Goal: Use online tool/utility: Utilize a website feature to perform a specific function

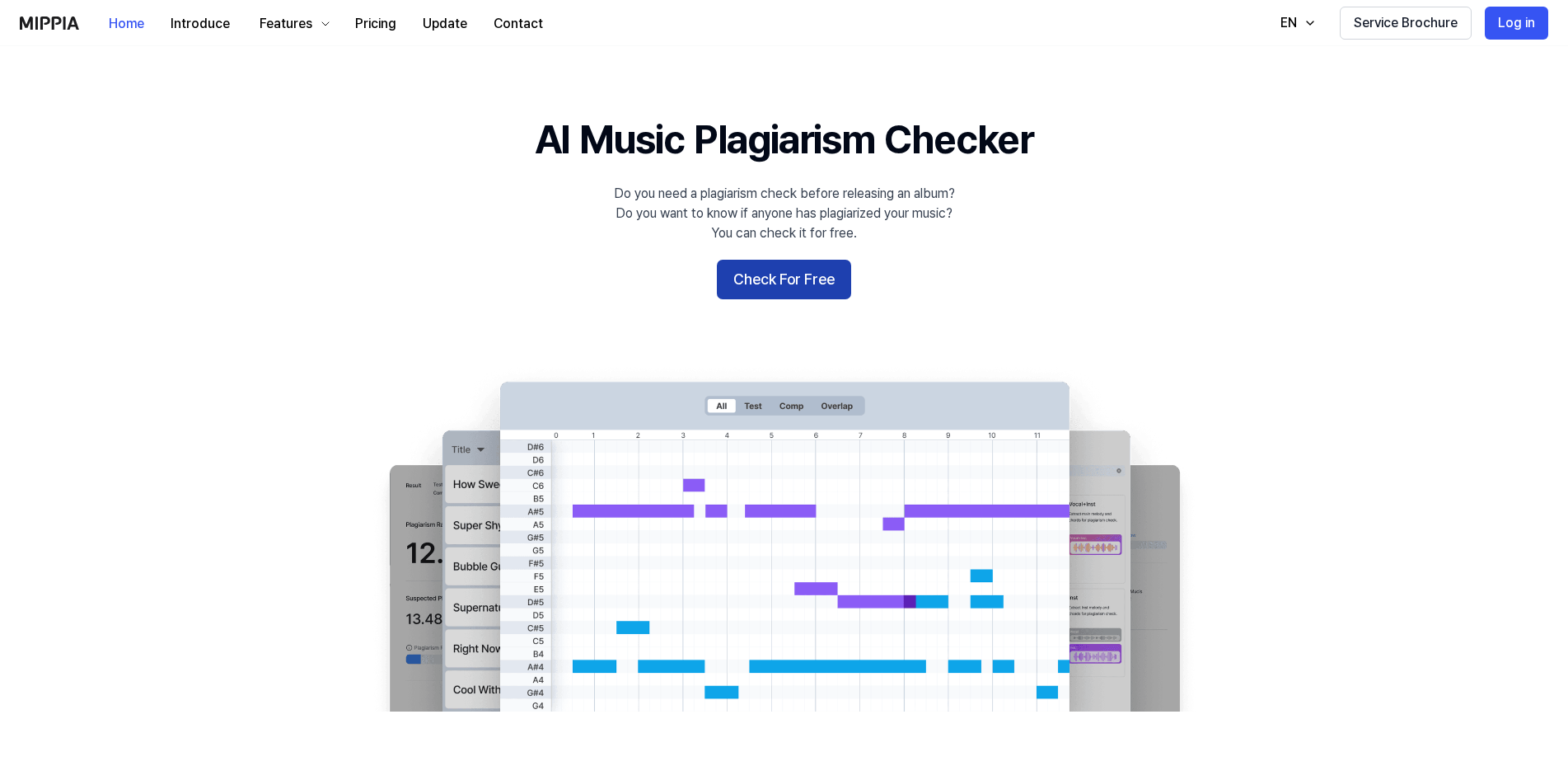
click at [791, 283] on button "Check For Free" at bounding box center [784, 279] width 134 height 39
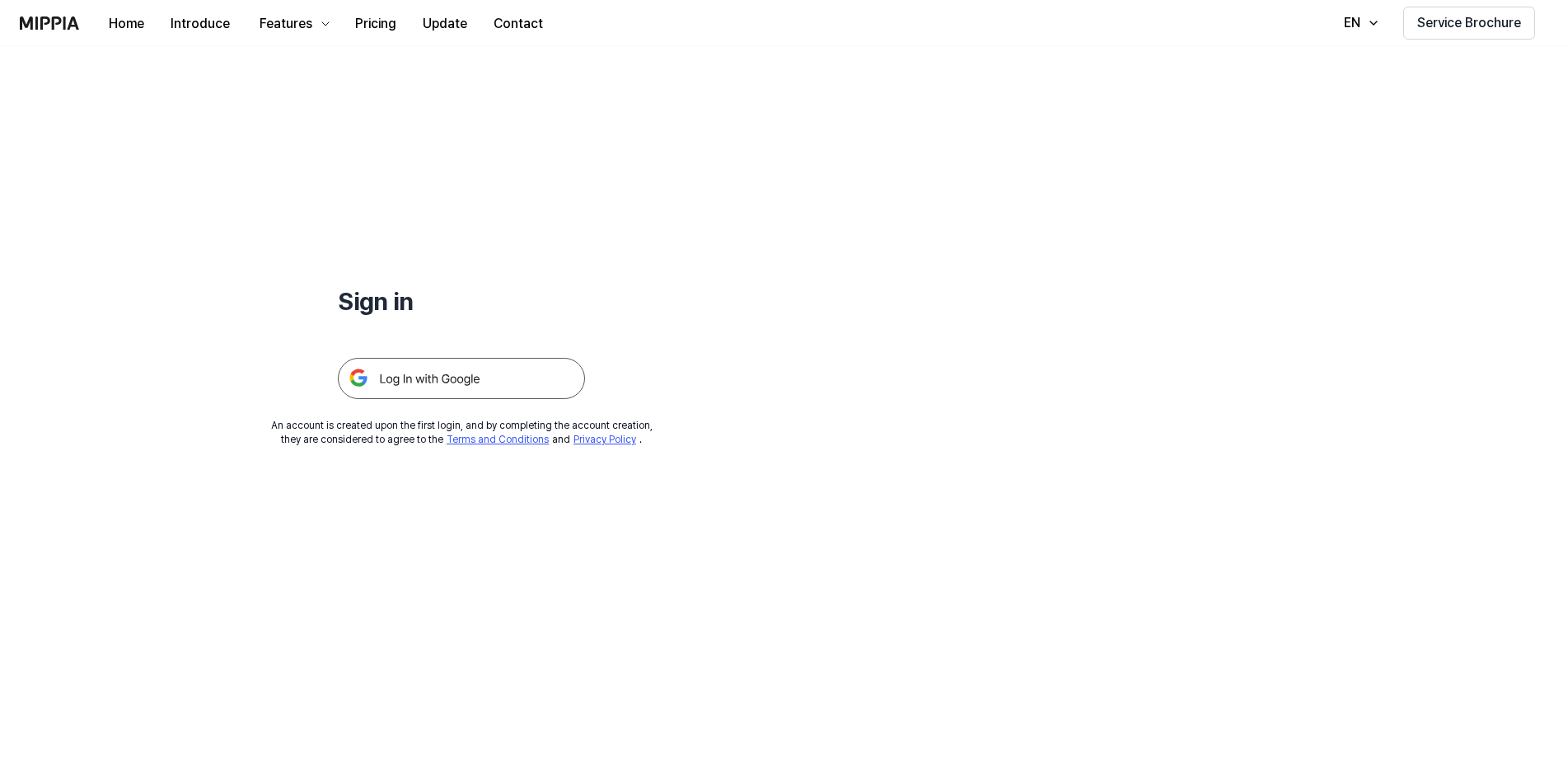
click at [482, 382] on img at bounding box center [462, 379] width 247 height 41
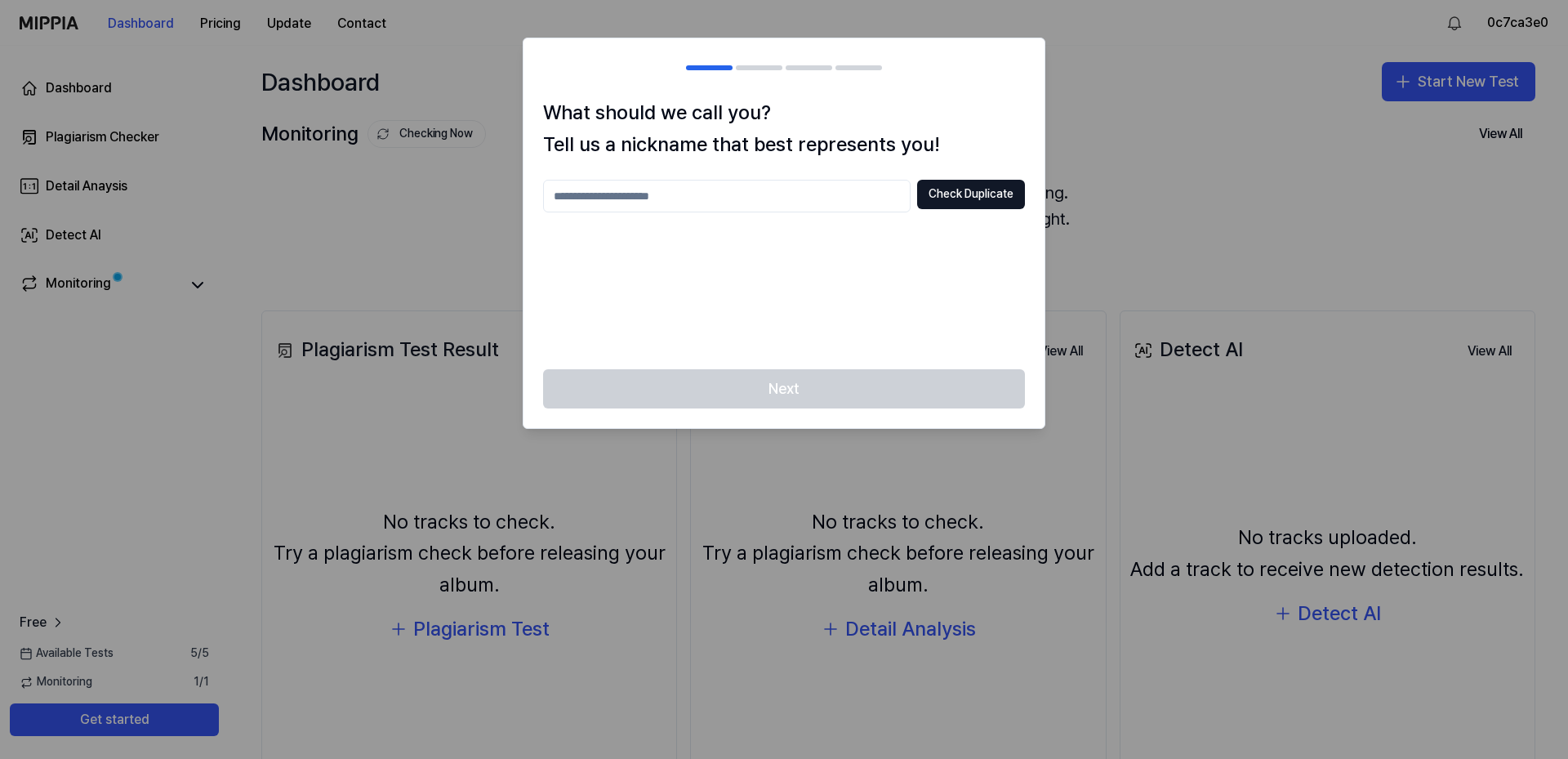
click at [674, 192] on input "text" at bounding box center [727, 196] width 368 height 33
type input "******"
click at [988, 192] on button "Check Duplicate" at bounding box center [971, 194] width 108 height 29
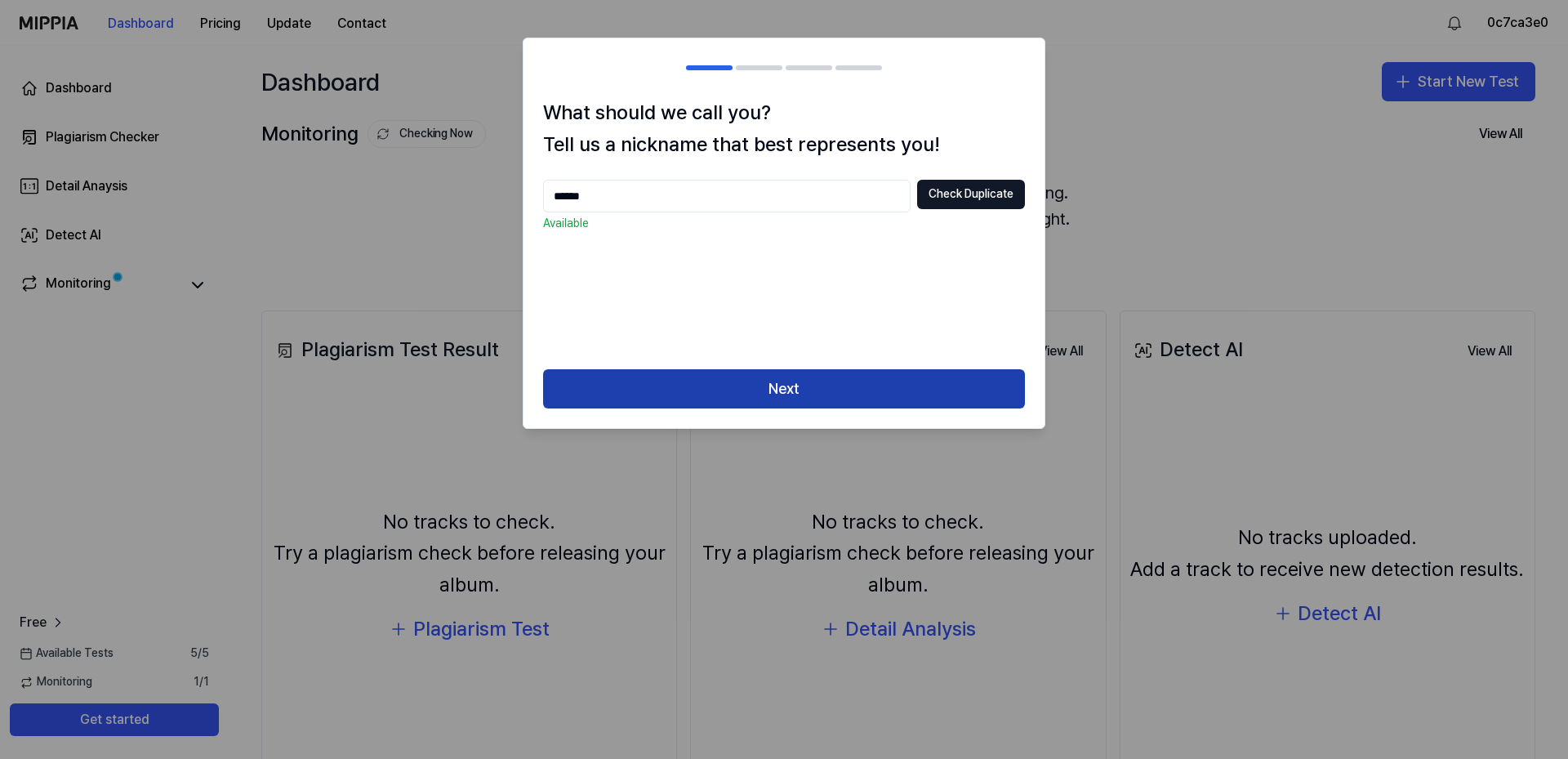
click at [797, 385] on button "Next" at bounding box center [784, 388] width 482 height 39
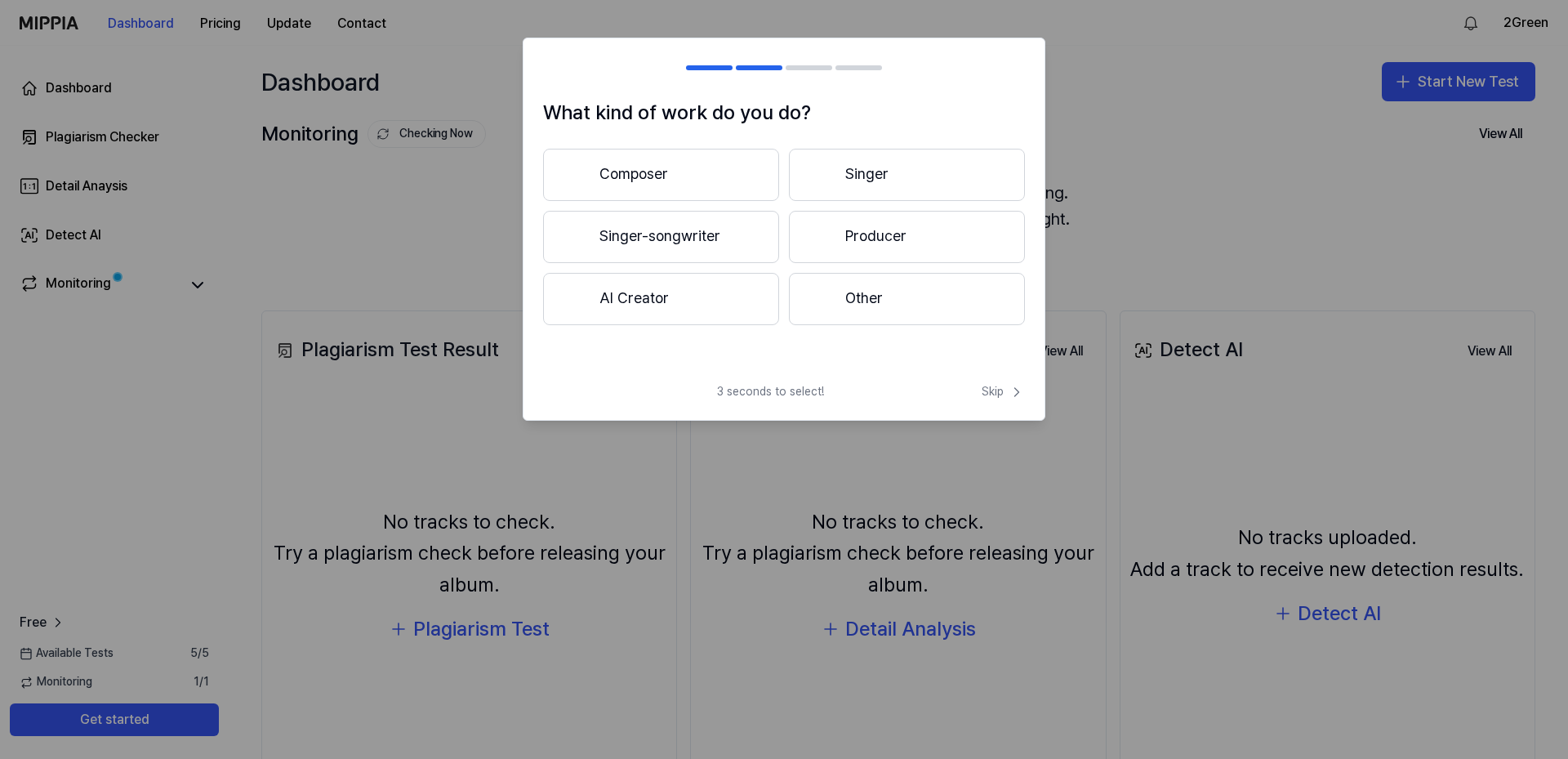
click at [654, 171] on button "Composer" at bounding box center [661, 175] width 236 height 52
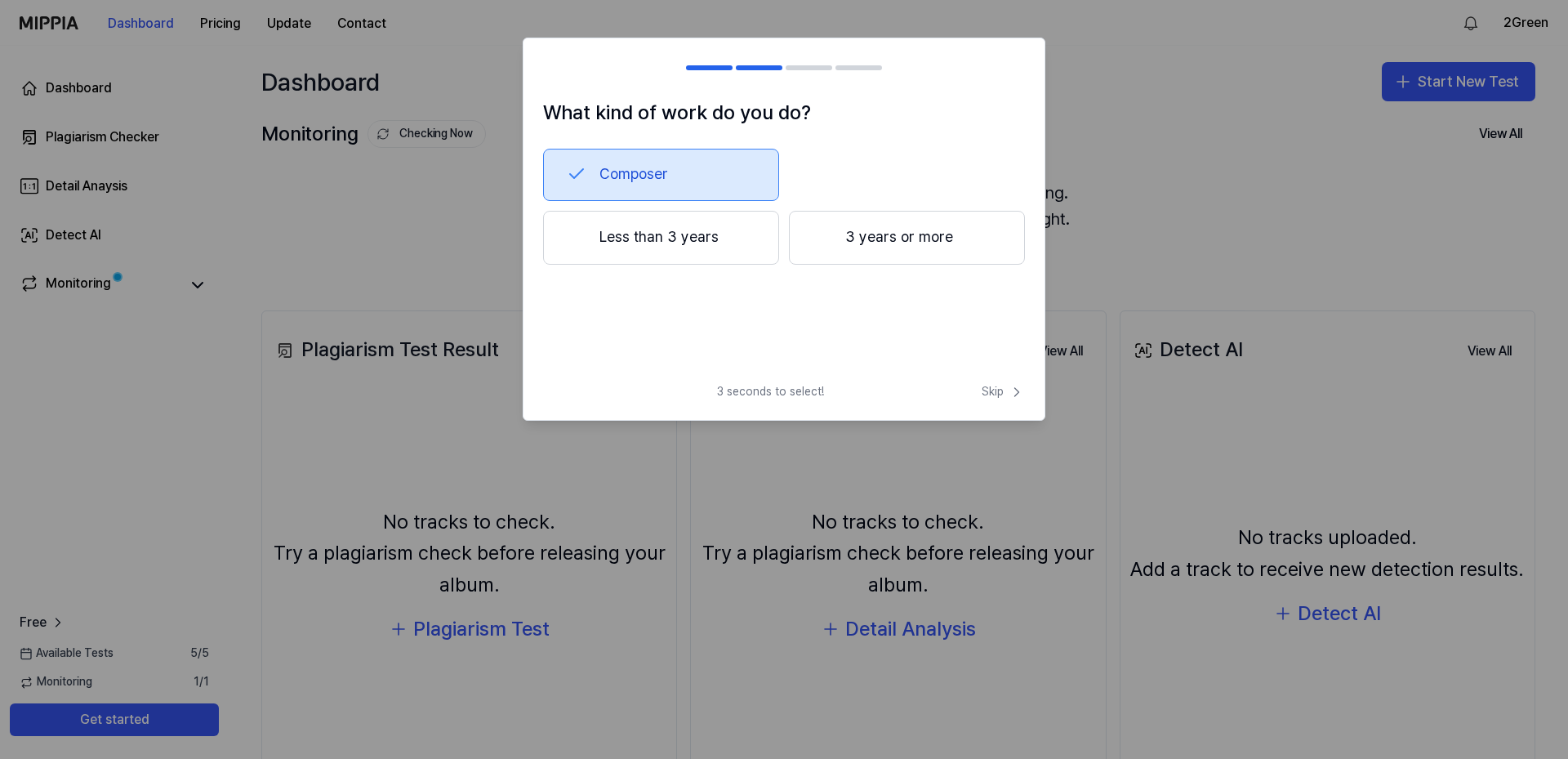
click at [905, 238] on button "3 years or more" at bounding box center [907, 238] width 236 height 54
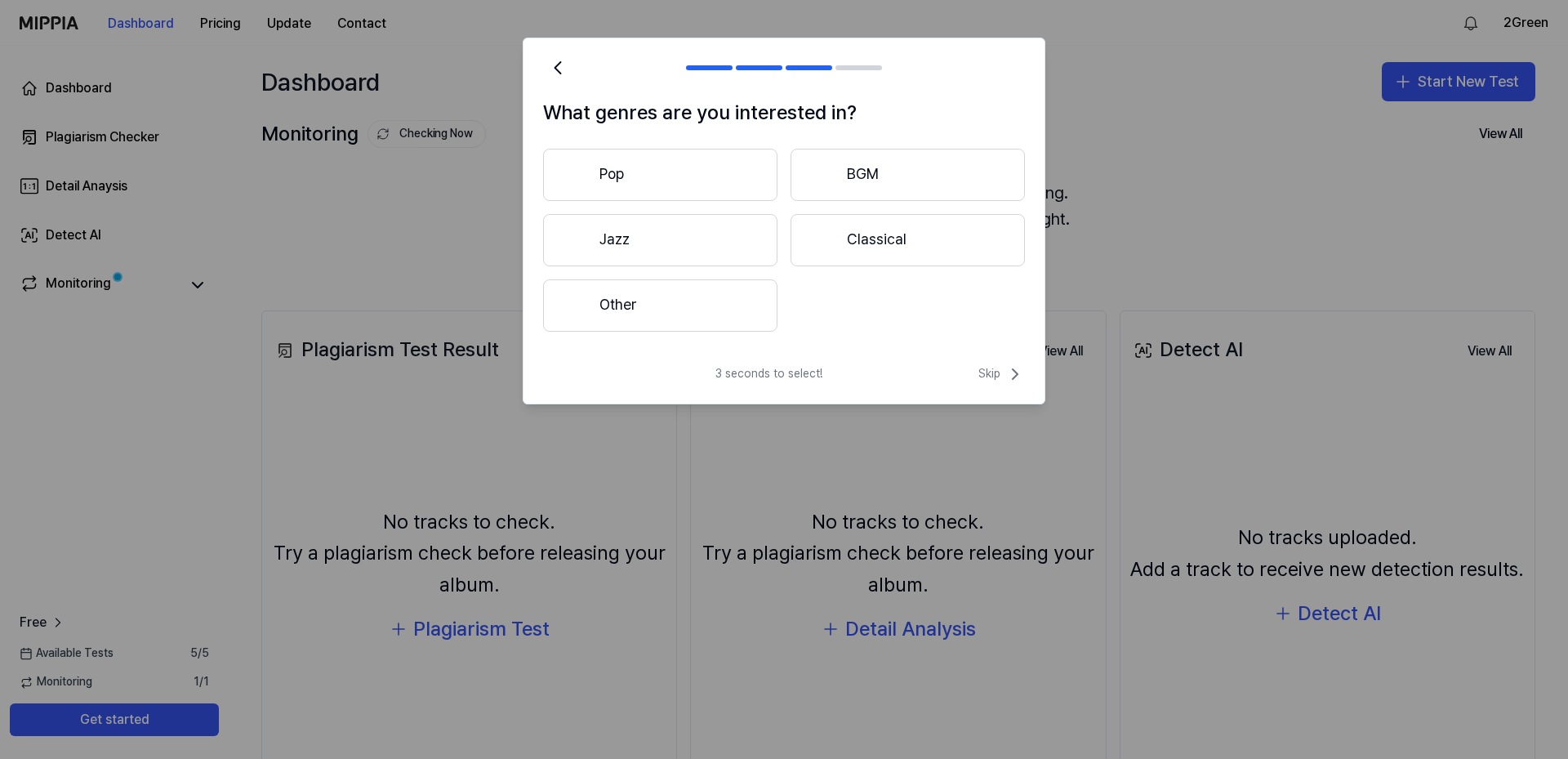
click at [623, 301] on button "Other" at bounding box center [660, 305] width 234 height 52
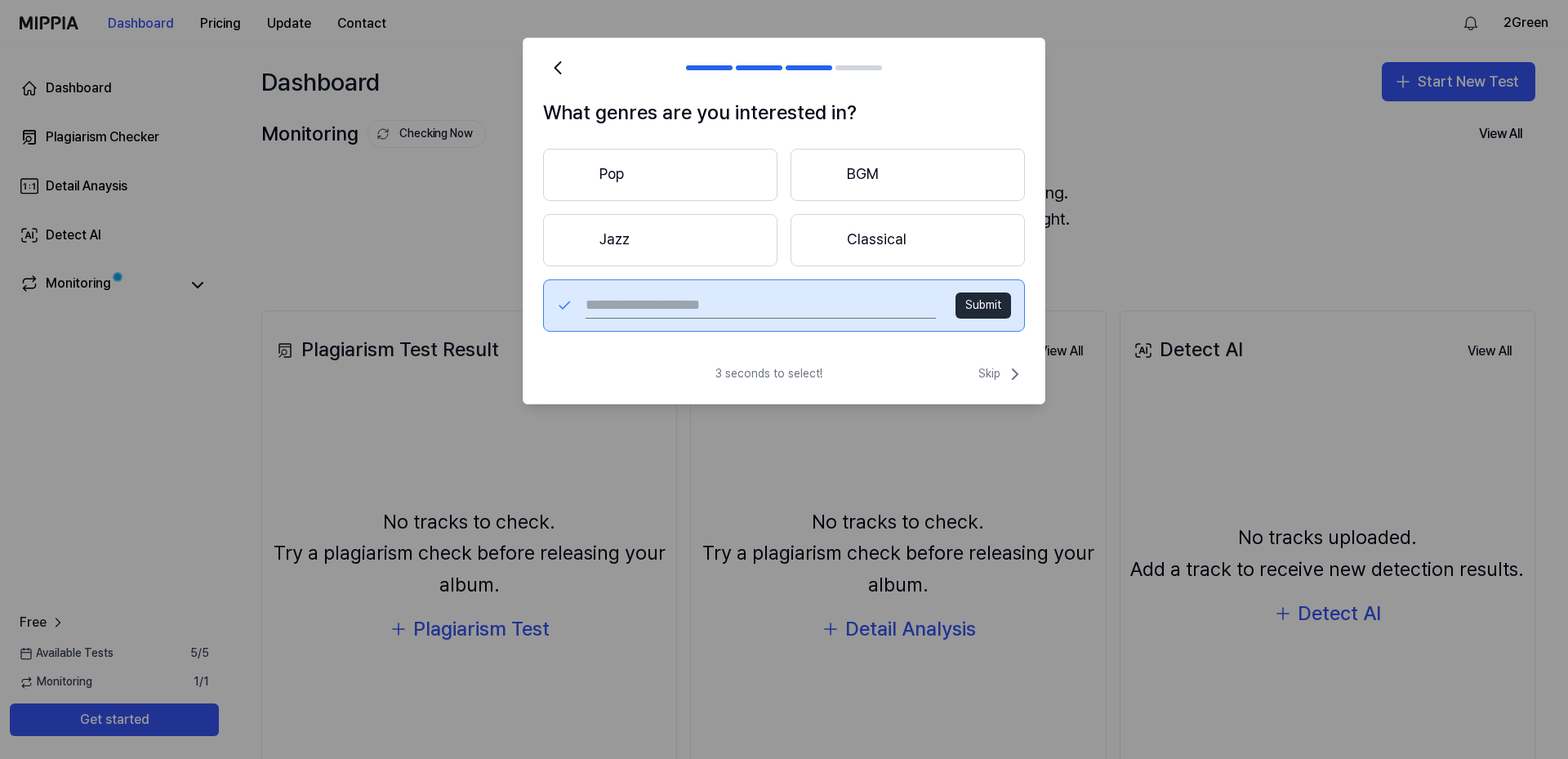
click at [667, 296] on input "text" at bounding box center [761, 305] width 350 height 26
type input "**********"
click at [983, 307] on button "Submit" at bounding box center [983, 305] width 56 height 26
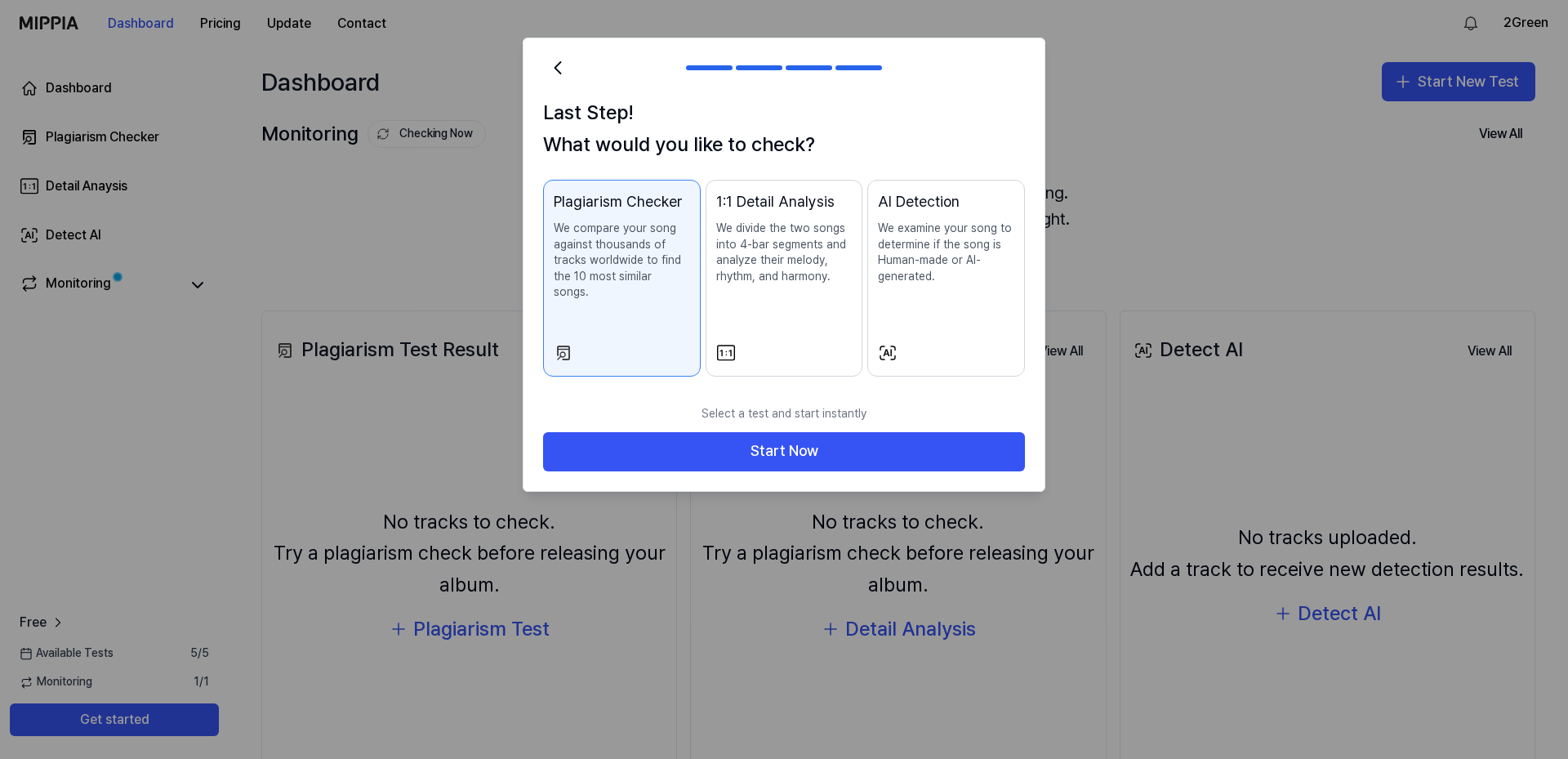
click at [945, 246] on p "We examine your song to determine if the song is Human-made or AI-generated." at bounding box center [946, 253] width 137 height 64
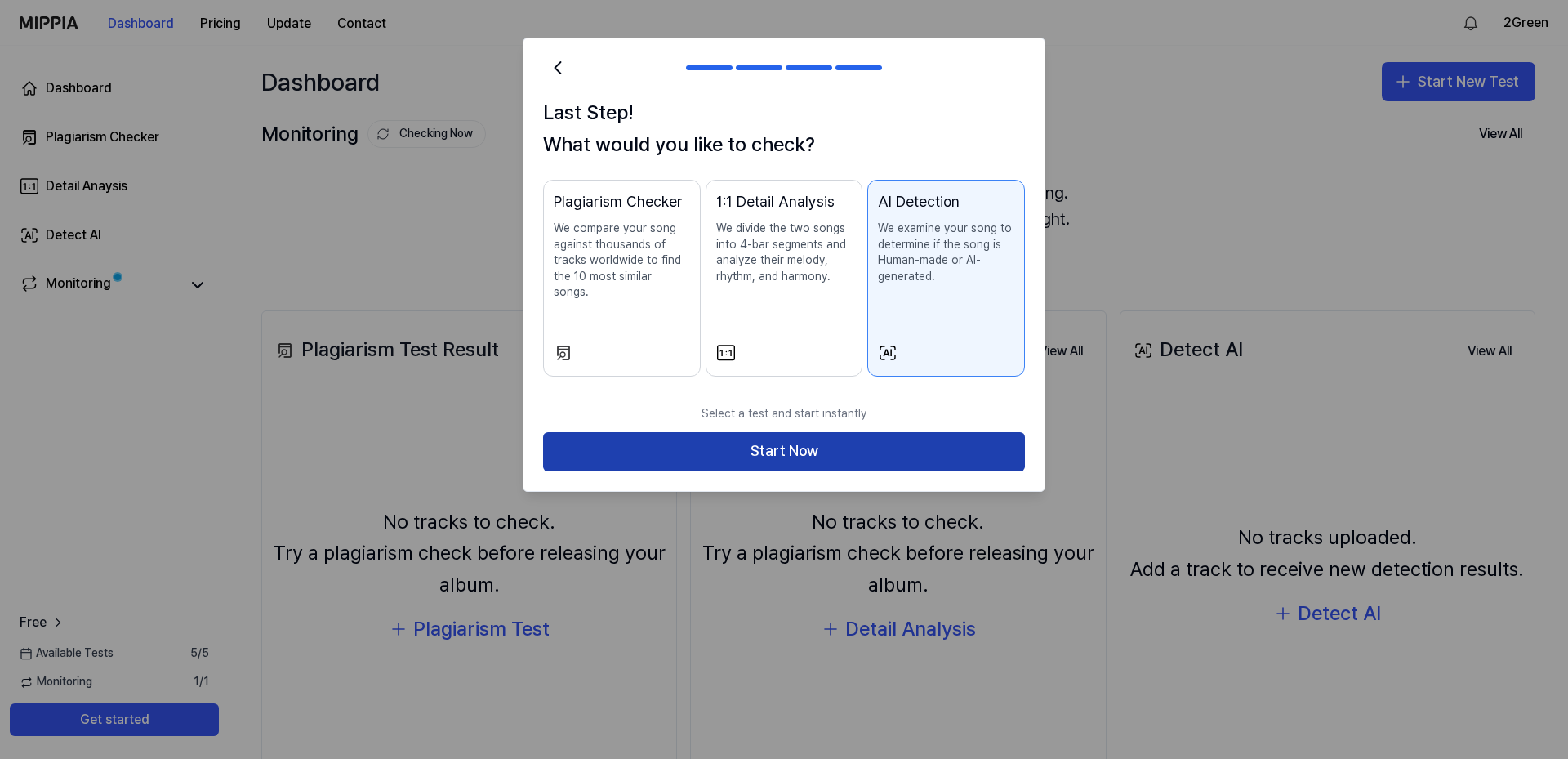
click at [799, 436] on button "Start Now" at bounding box center [784, 451] width 482 height 39
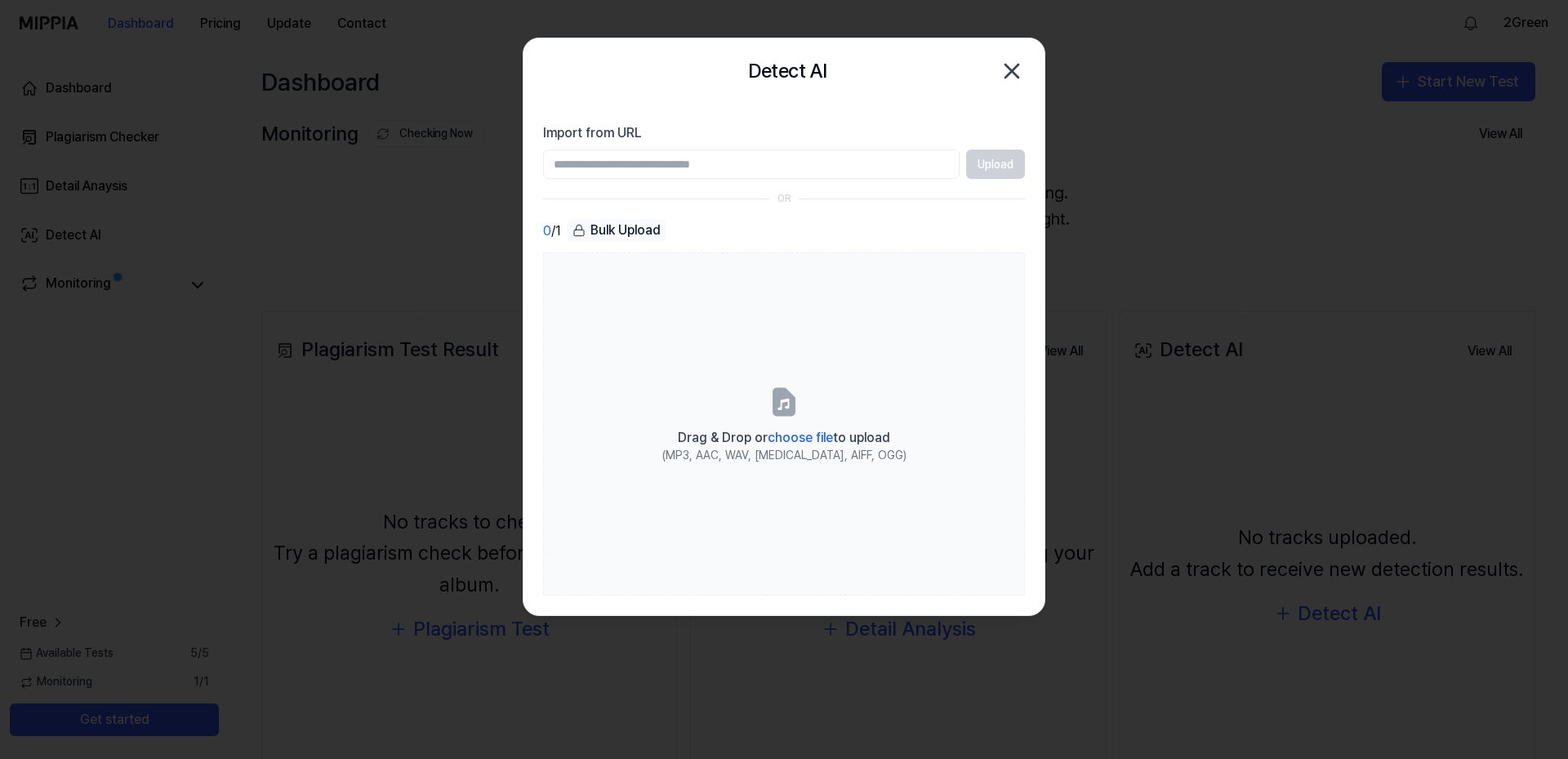
click at [1001, 166] on div "Upload" at bounding box center [784, 164] width 482 height 29
click at [801, 162] on input "Import from URL" at bounding box center [752, 164] width 417 height 29
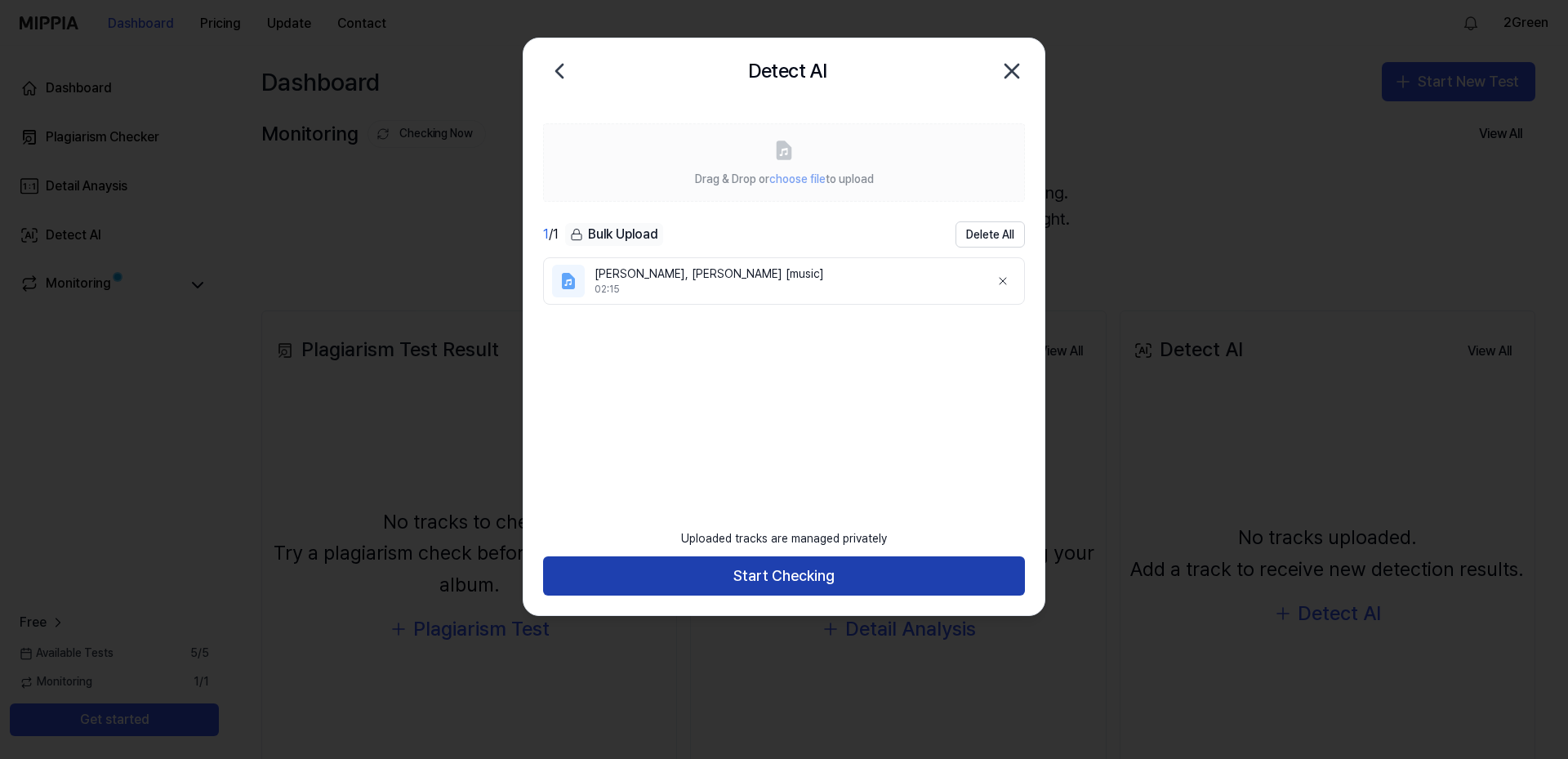
click at [769, 577] on button "Start Checking" at bounding box center [784, 575] width 482 height 39
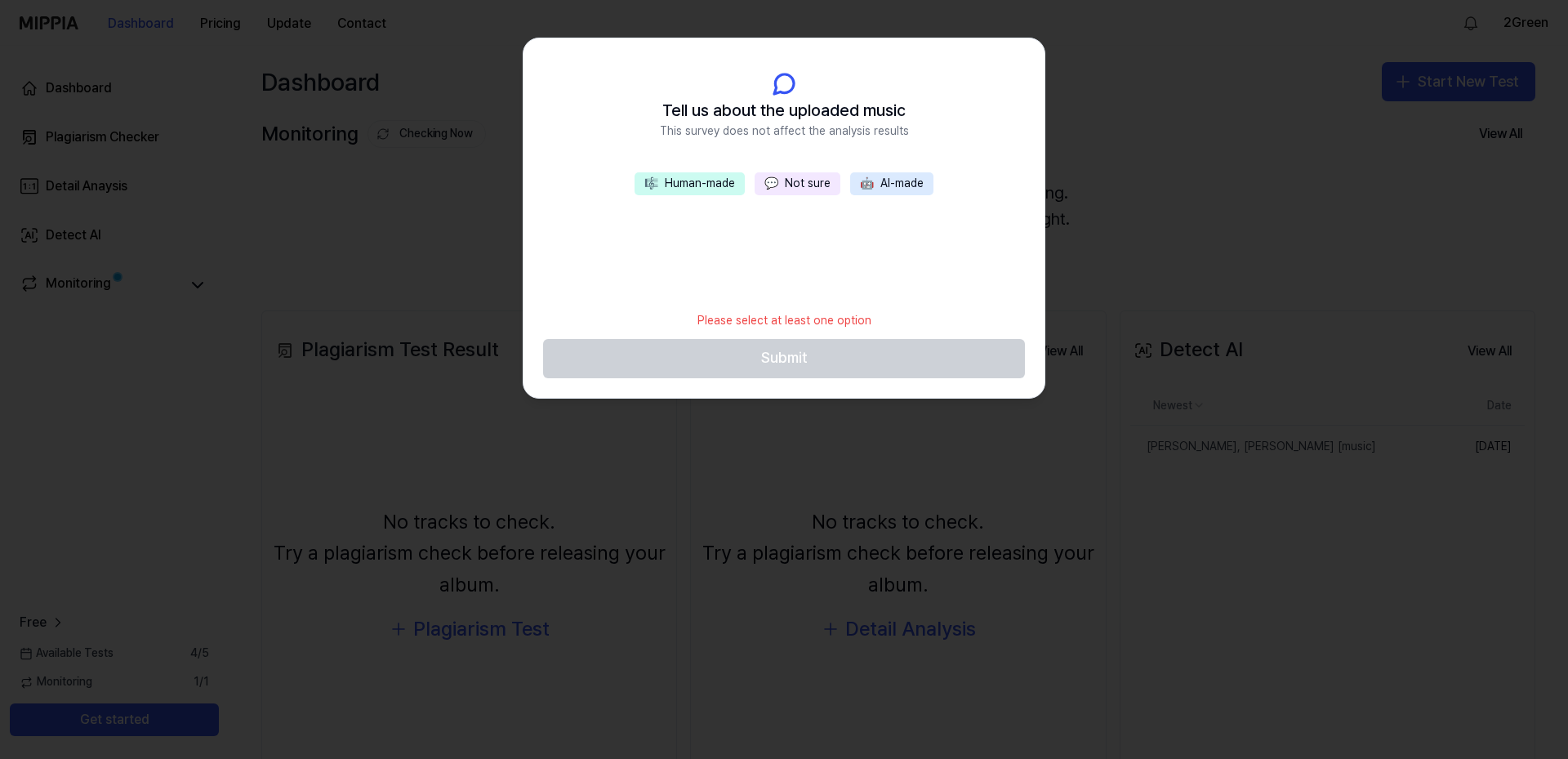
click at [899, 184] on button "🤖 AI-made" at bounding box center [892, 184] width 83 height 23
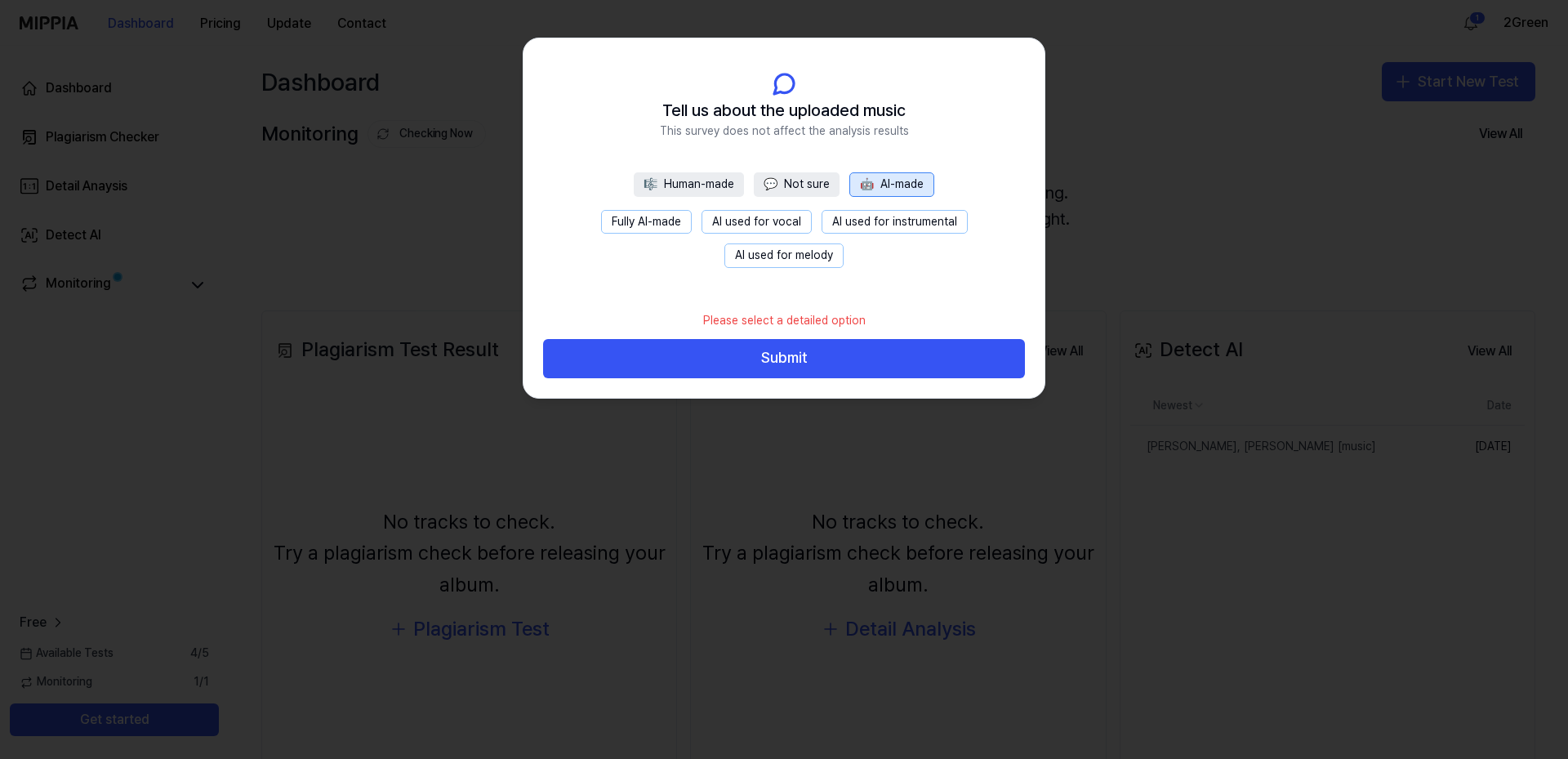
click at [657, 221] on button "Fully AI-made" at bounding box center [646, 223] width 90 height 25
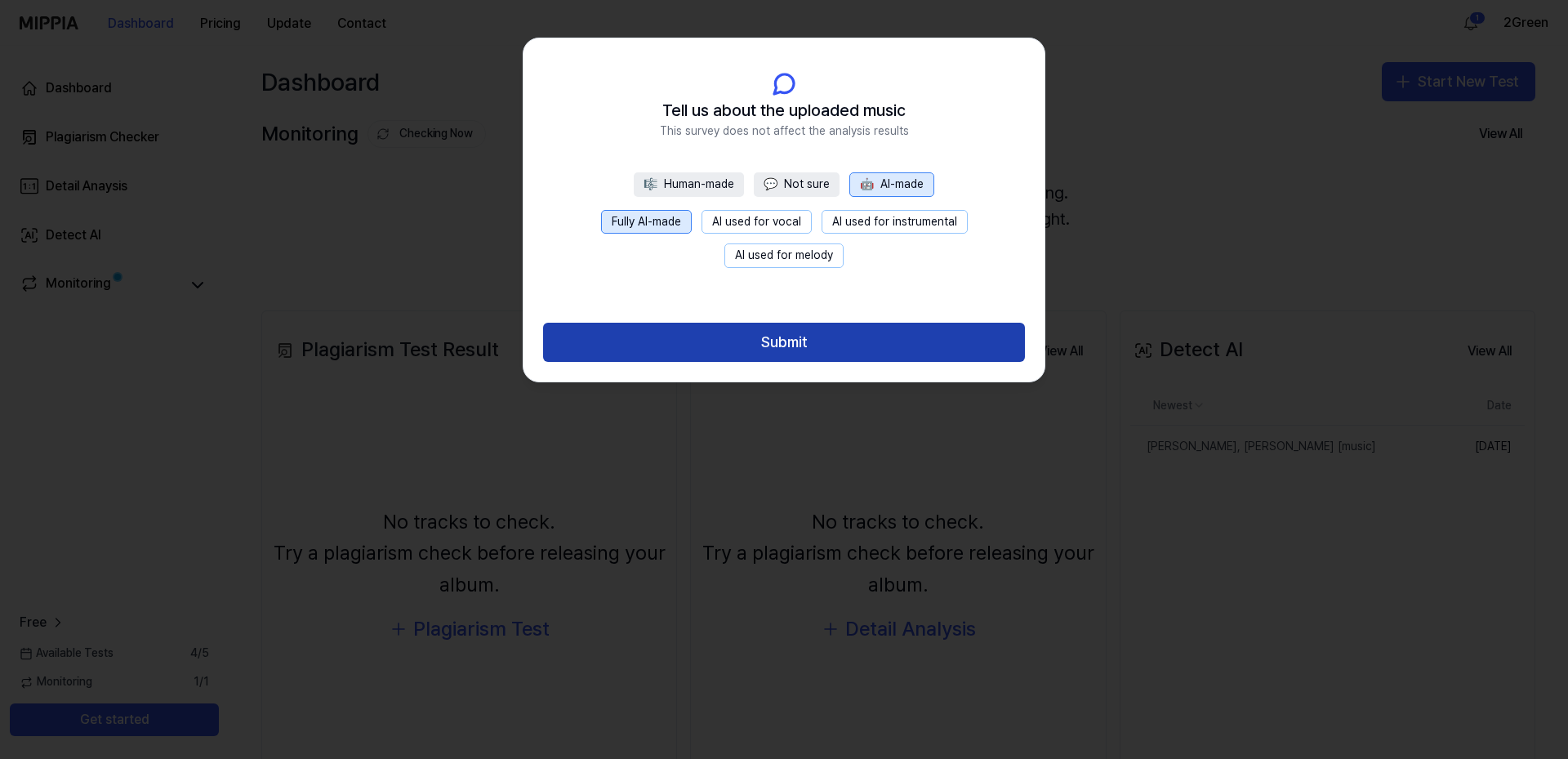
click at [785, 344] on button "Submit" at bounding box center [784, 342] width 482 height 39
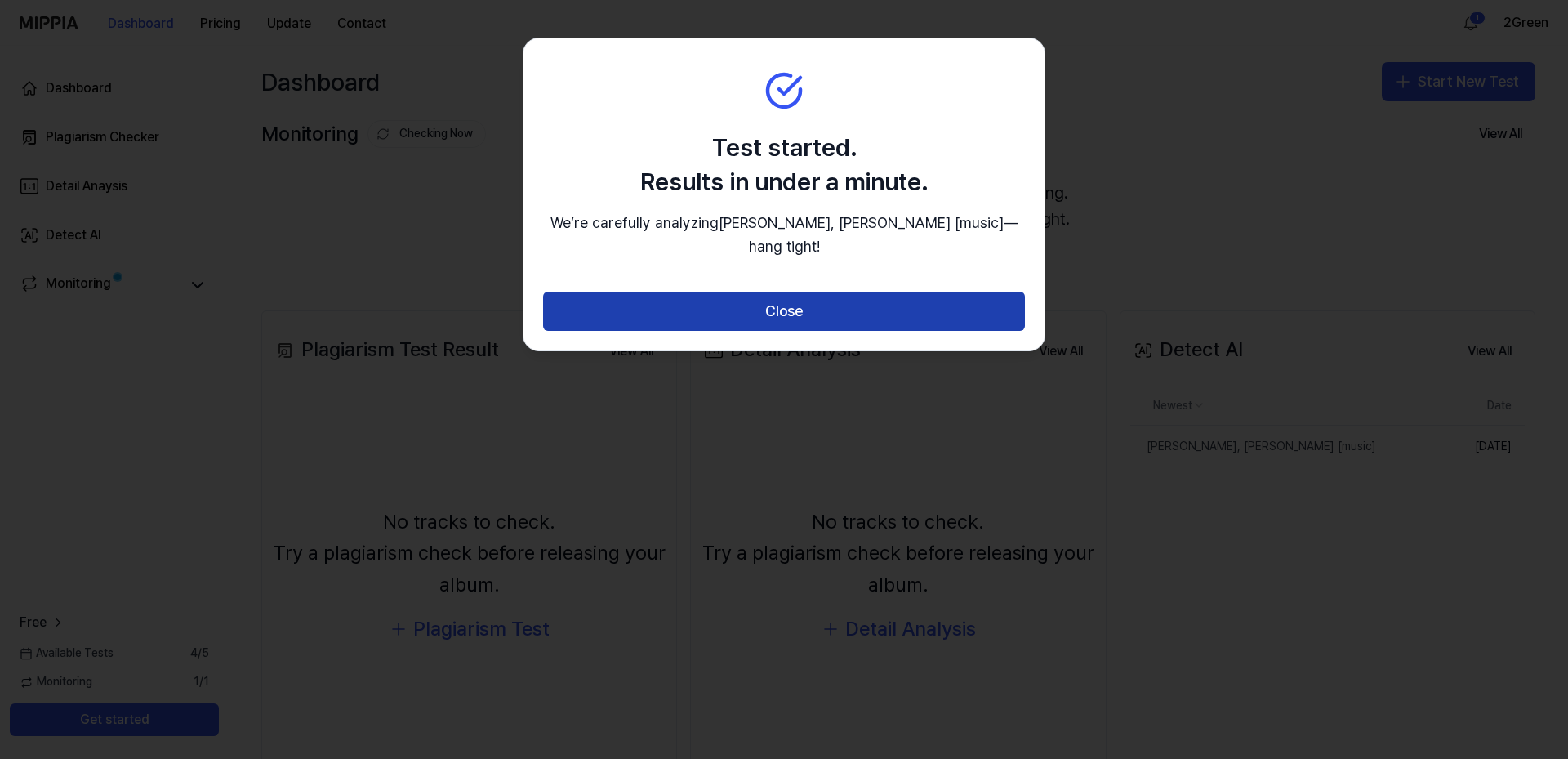
click at [791, 330] on button "Close" at bounding box center [784, 311] width 482 height 39
